Goal: Check status: Check status

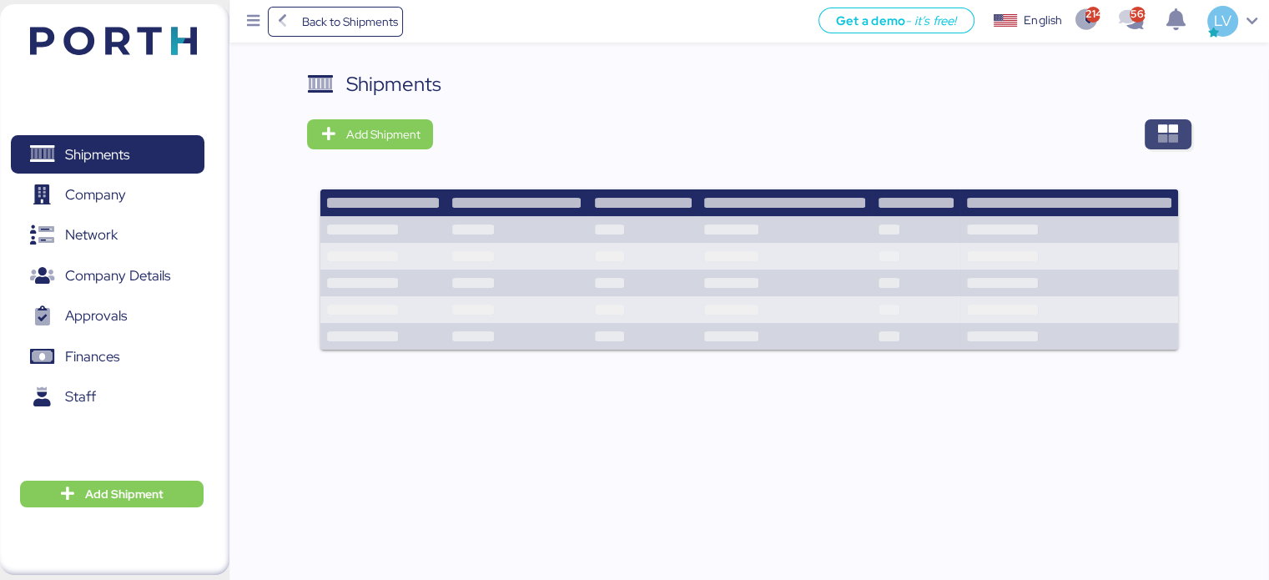
click at [1189, 132] on span "button" at bounding box center [1168, 134] width 47 height 30
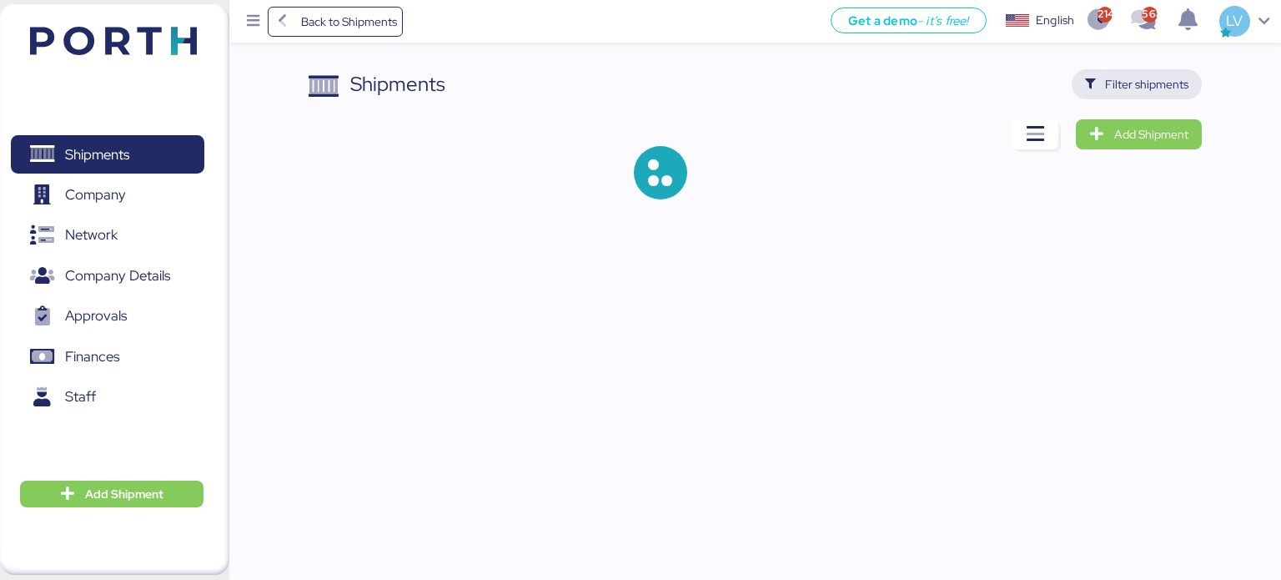
click at [1130, 96] on span "Filter shipments" at bounding box center [1137, 84] width 131 height 30
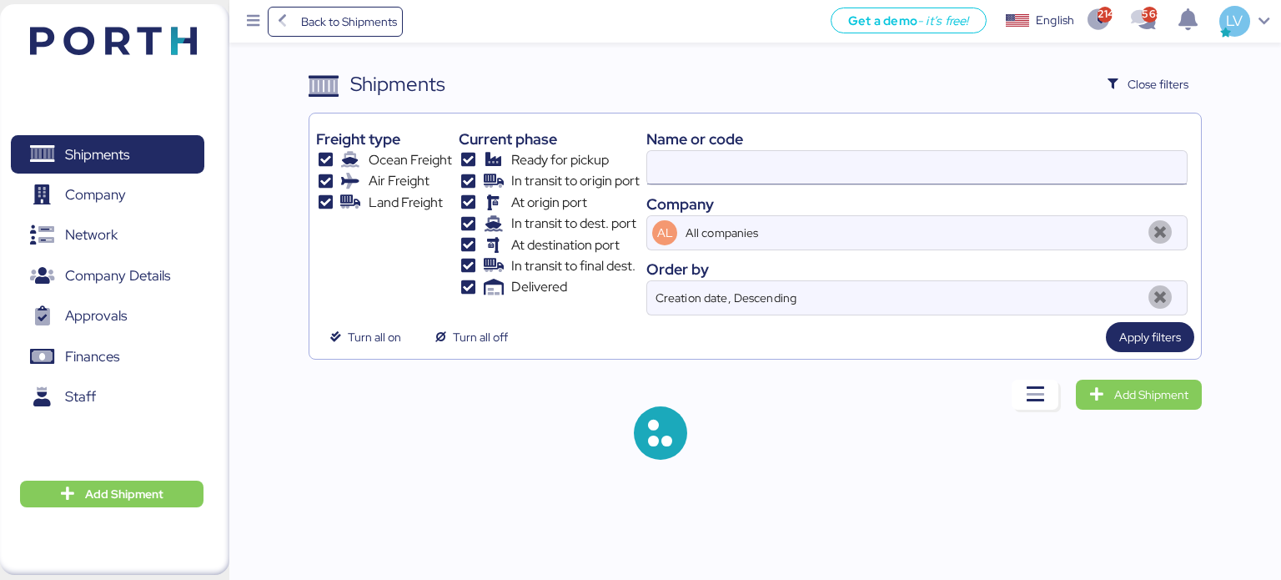
click at [954, 157] on input at bounding box center [917, 167] width 540 height 33
paste input "O0052008"
type input "O0052008"
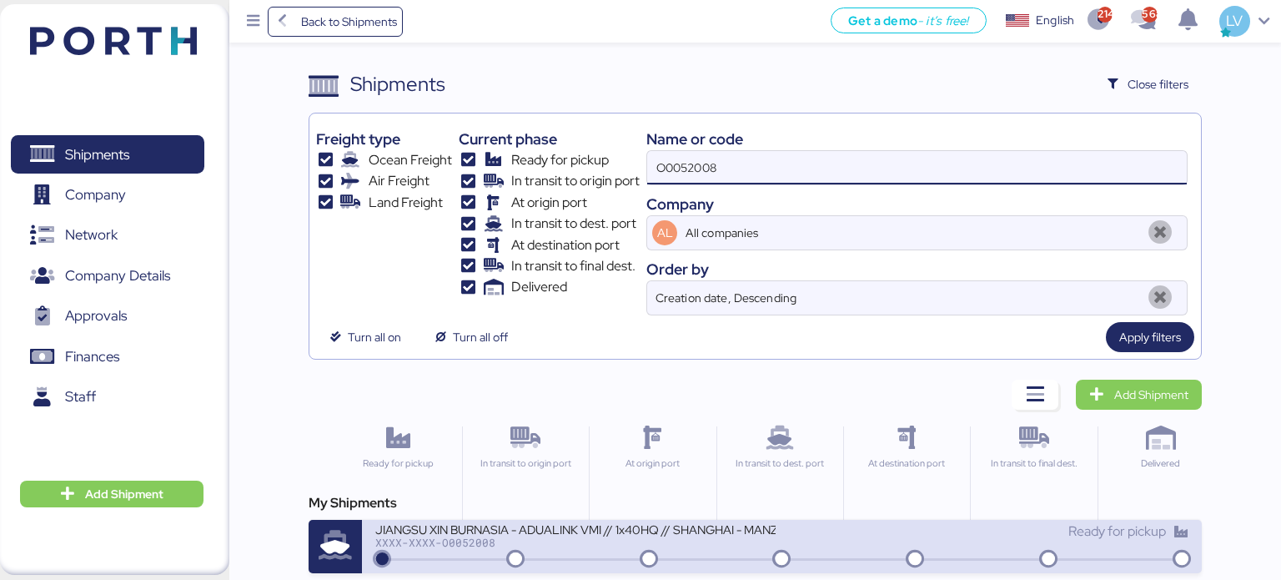
click at [489, 527] on div "JIANGSU XIN BURNASIA - ADUALINK VMI // 1x40HQ // SHANGHAI - MANZANILLO / HBL: B…" at bounding box center [575, 528] width 400 height 14
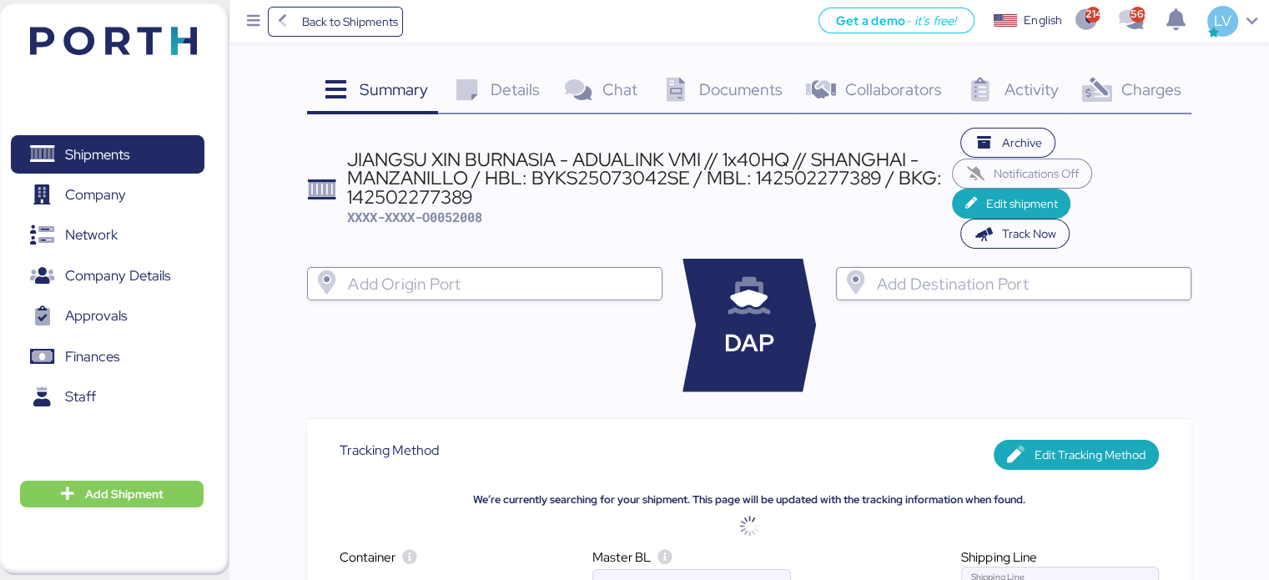
click at [1158, 83] on span "Charges" at bounding box center [1150, 89] width 60 height 22
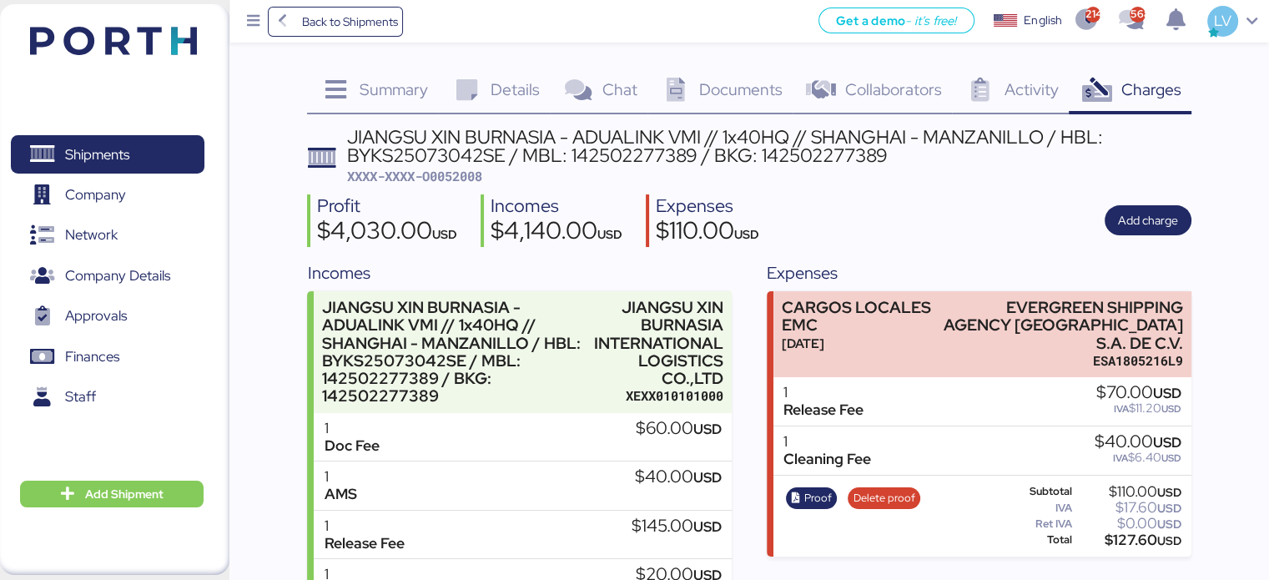
scroll to position [170, 0]
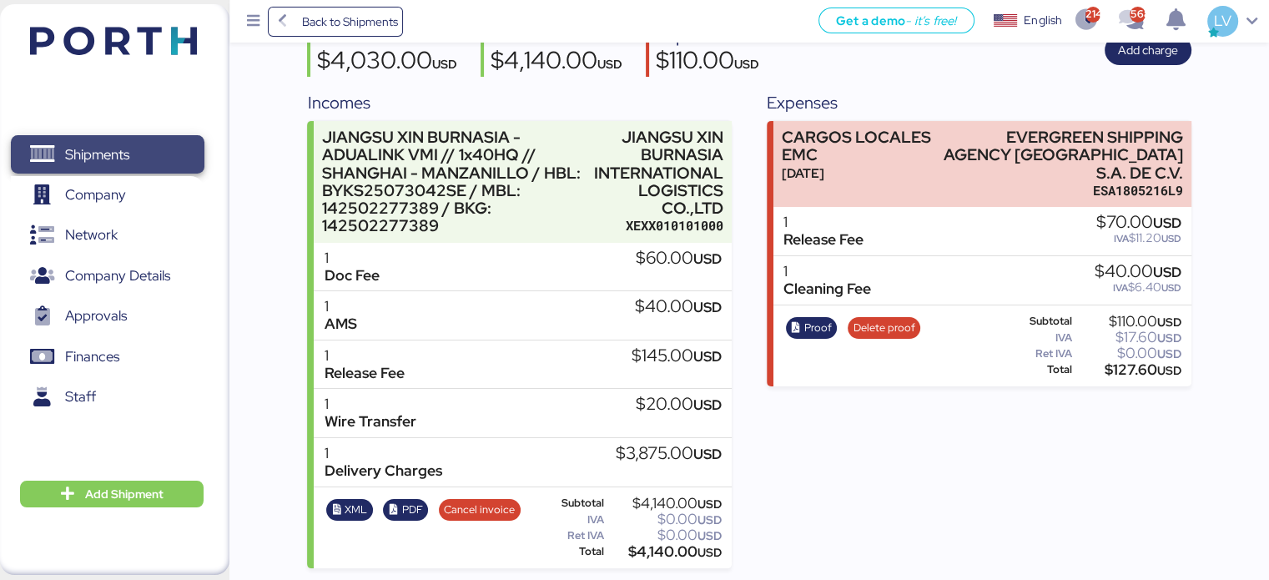
click at [120, 167] on span "Shipments" at bounding box center [107, 155] width 179 height 24
